Goal: Information Seeking & Learning: Learn about a topic

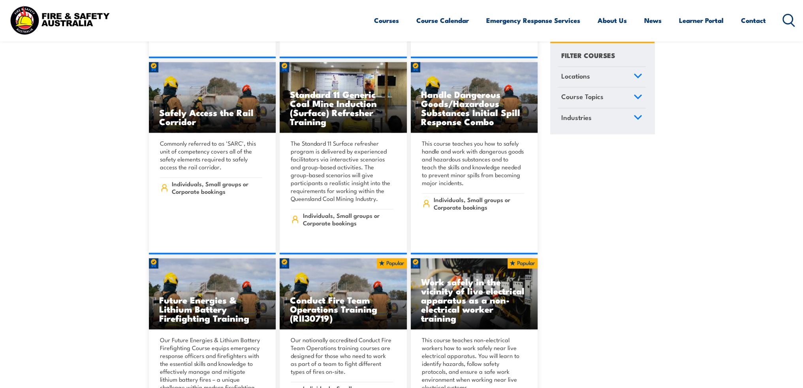
scroll to position [7705, 0]
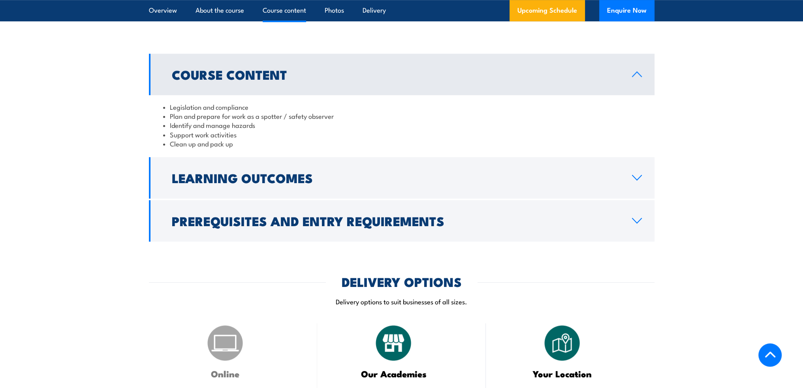
scroll to position [632, 0]
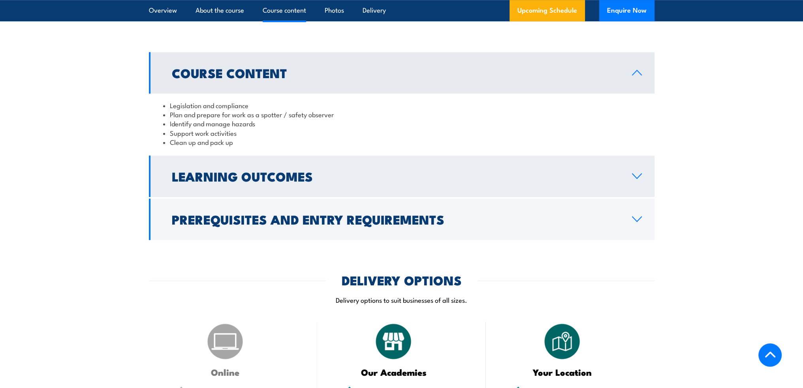
click at [279, 186] on link "Learning Outcomes" at bounding box center [401, 176] width 505 height 41
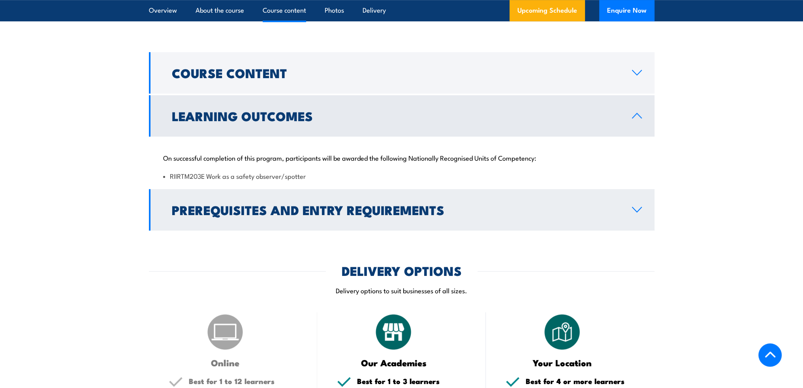
click at [234, 204] on h2 "Prerequisites and Entry Requirements" at bounding box center [395, 209] width 447 height 11
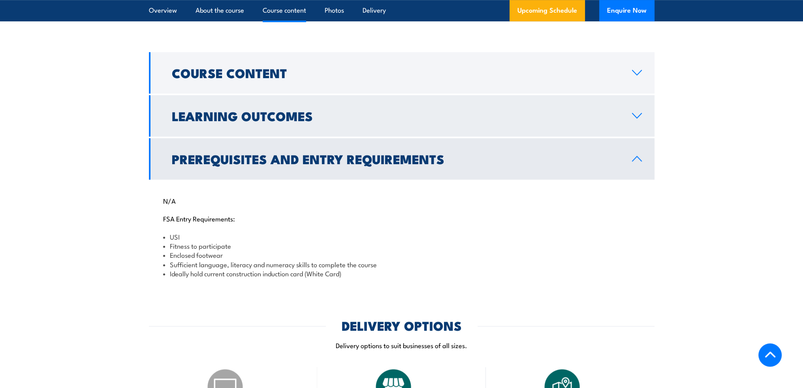
click at [217, 115] on h2 "Learning Outcomes" at bounding box center [395, 115] width 447 height 11
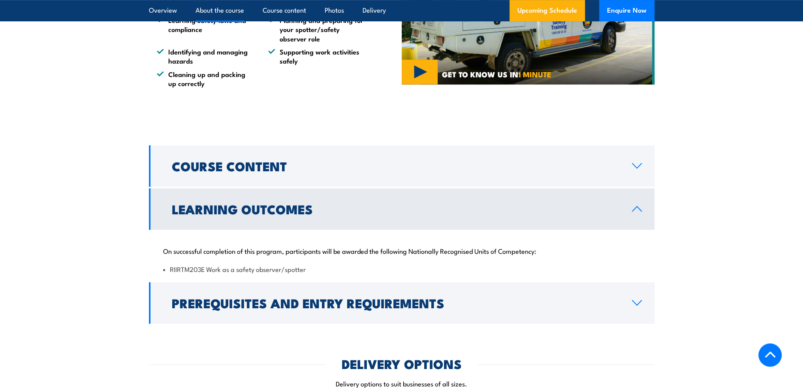
scroll to position [513, 0]
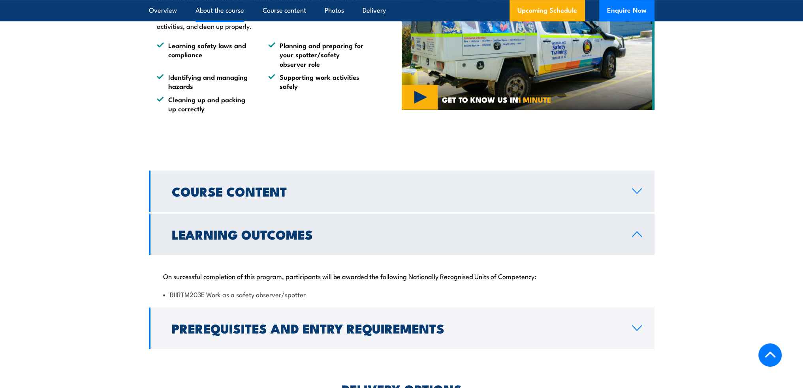
click at [202, 197] on h2 "Course Content" at bounding box center [395, 191] width 447 height 11
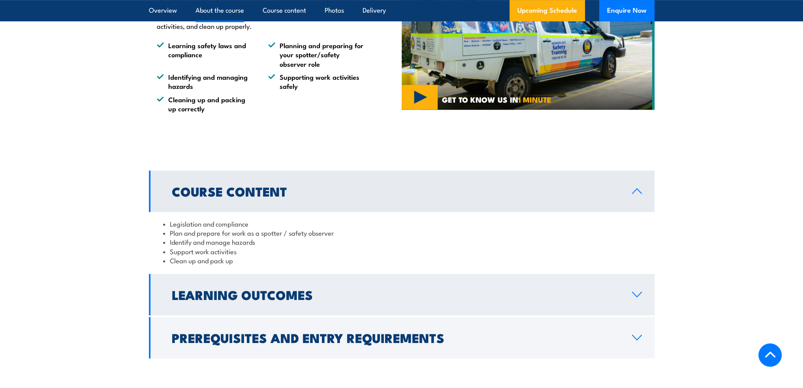
click at [283, 292] on h2 "Learning Outcomes" at bounding box center [395, 294] width 447 height 11
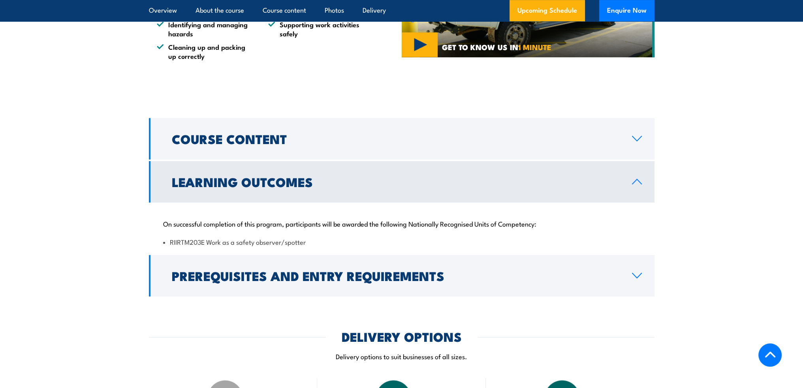
scroll to position [553, 0]
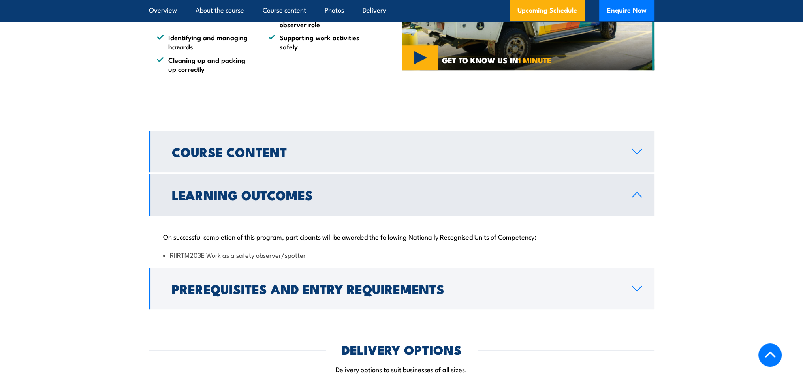
click at [254, 157] on h2 "Course Content" at bounding box center [395, 151] width 447 height 11
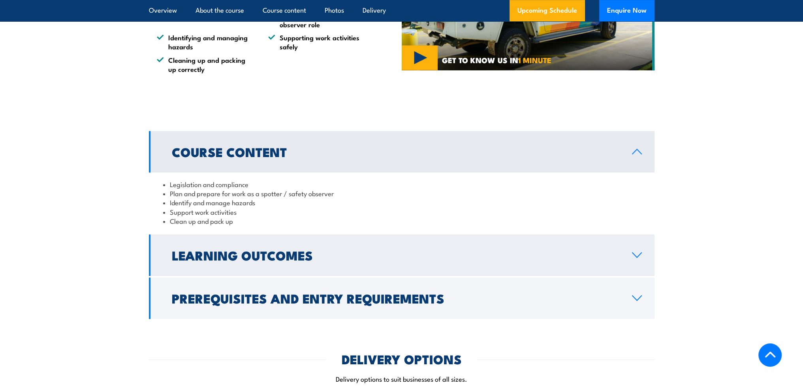
click at [246, 269] on link "Learning Outcomes" at bounding box center [401, 255] width 505 height 41
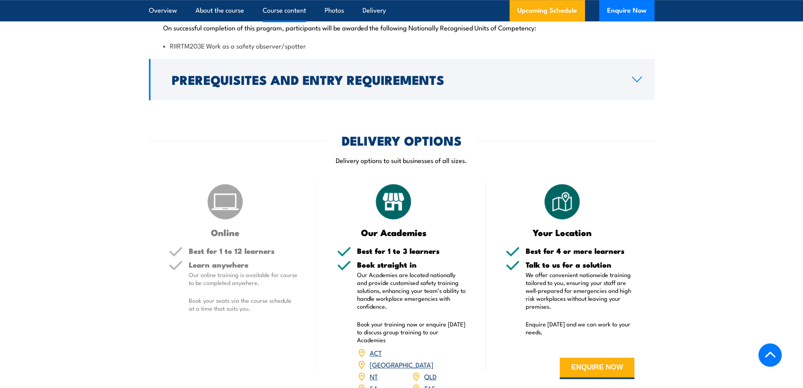
scroll to position [0, 0]
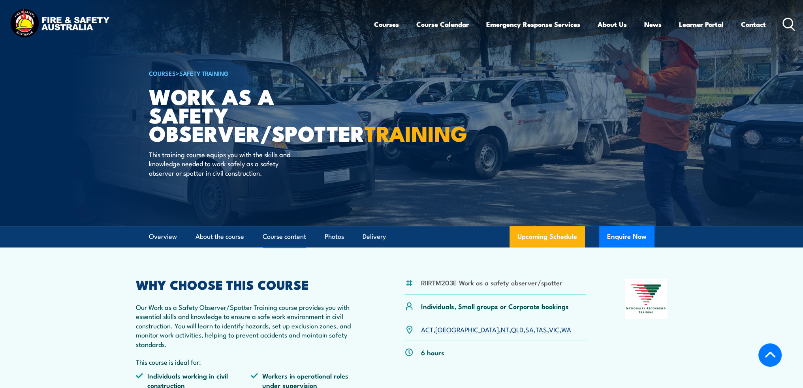
drag, startPoint x: 102, startPoint y: 265, endPoint x: 105, endPoint y: 114, distance: 151.3
